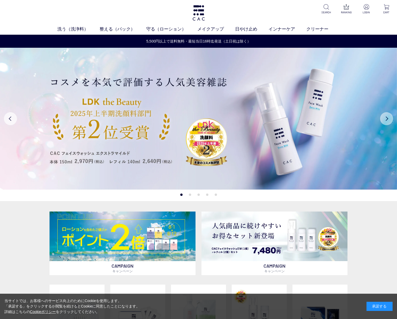
click at [384, 118] on button "Next" at bounding box center [386, 118] width 13 height 13
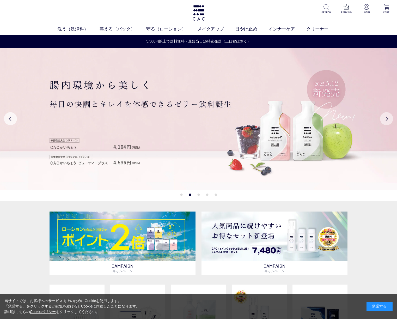
click at [384, 118] on button "Next" at bounding box center [386, 118] width 13 height 13
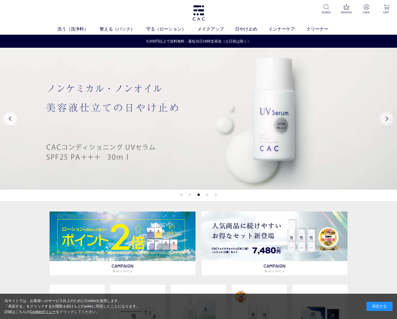
click at [384, 118] on button "Next" at bounding box center [386, 118] width 13 height 13
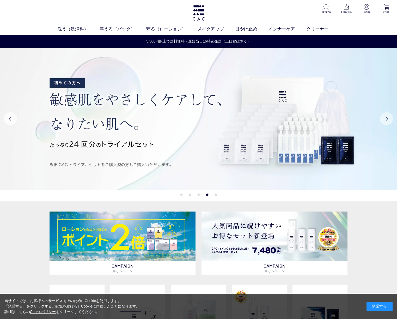
click at [384, 118] on button "Next" at bounding box center [386, 118] width 13 height 13
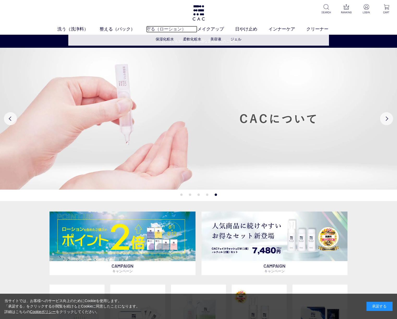
click at [173, 28] on link "守る（ローション）" at bounding box center [171, 29] width 51 height 7
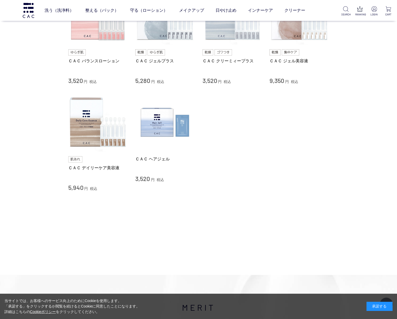
scroll to position [263, 0]
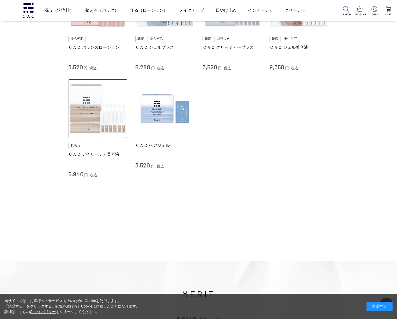
click at [114, 106] on img at bounding box center [98, 109] width 60 height 60
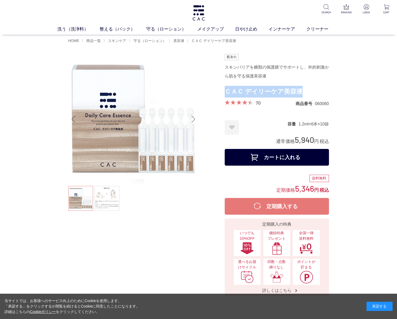
drag, startPoint x: 228, startPoint y: 93, endPoint x: 303, endPoint y: 92, distance: 75.2
click at [303, 92] on h1 "ＣＡＣ デイリーケア美容液" at bounding box center [277, 92] width 104 height 12
copy h1 "ＣＡＣ デイリーケア美容液"
